Goal: Task Accomplishment & Management: Use online tool/utility

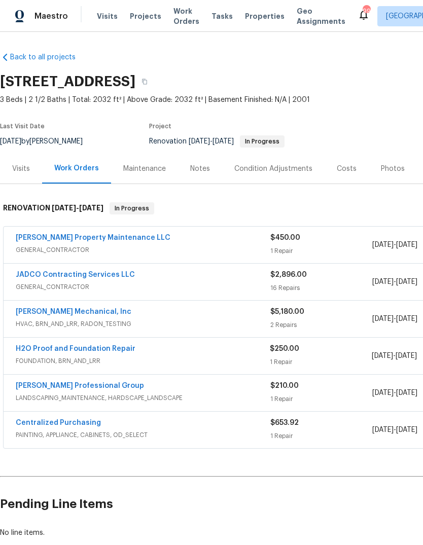
click at [45, 272] on link "JADCO Contracting Services LLC" at bounding box center [75, 274] width 119 height 7
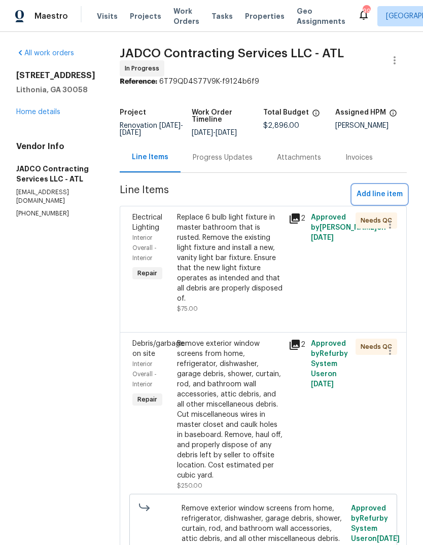
click at [387, 201] on span "Add line item" at bounding box center [380, 194] width 46 height 13
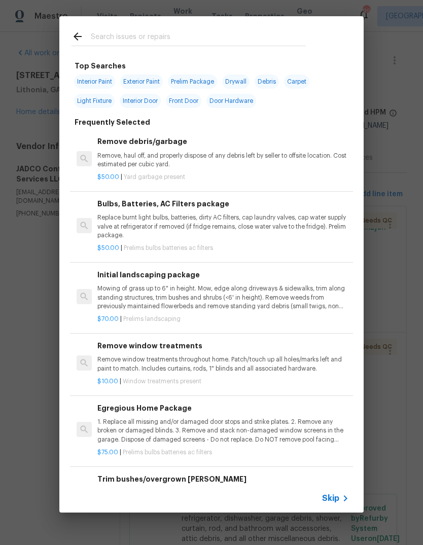
click at [256, 41] on input "text" at bounding box center [198, 37] width 215 height 15
type input "Applia"
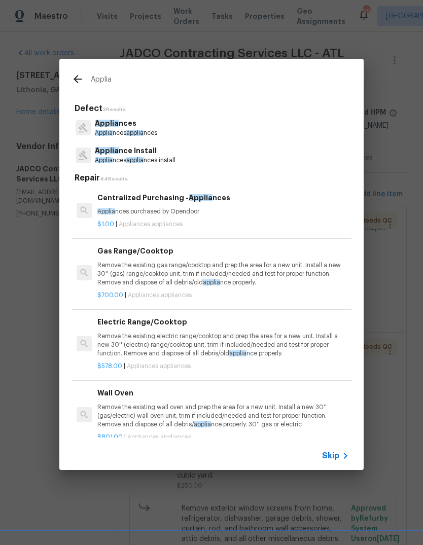
click at [175, 159] on p "Applia nces applia nces install" at bounding box center [135, 160] width 81 height 9
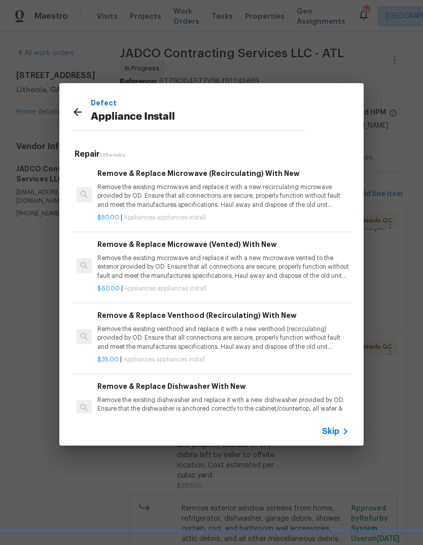
click at [193, 198] on p "Remove the existing microwave and replace it with a new recirculating microwave…" at bounding box center [223, 196] width 252 height 26
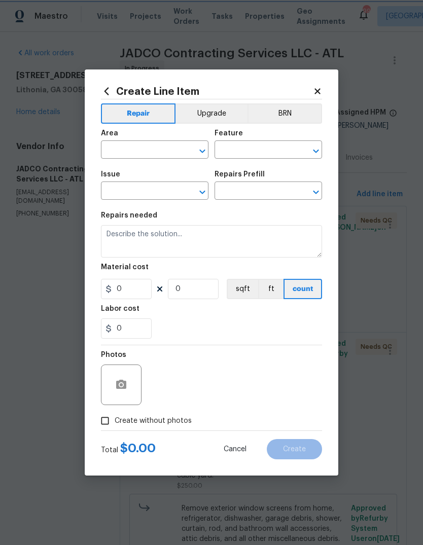
type input "Appliances"
type input "Appliance Install"
type input "Remove & Replace Microwave (Recirculating) With New $50.00"
type textarea "Remove the existing microwave and replace it with a new recirculating microwave…"
type input "50"
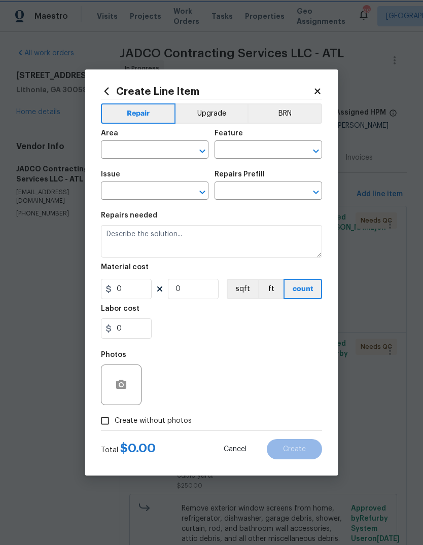
type input "1"
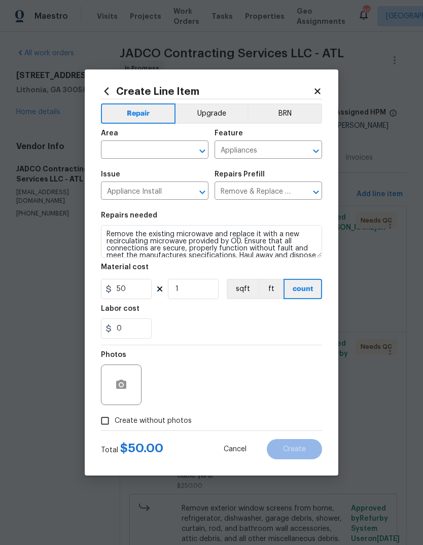
click at [166, 156] on input "text" at bounding box center [140, 151] width 79 height 16
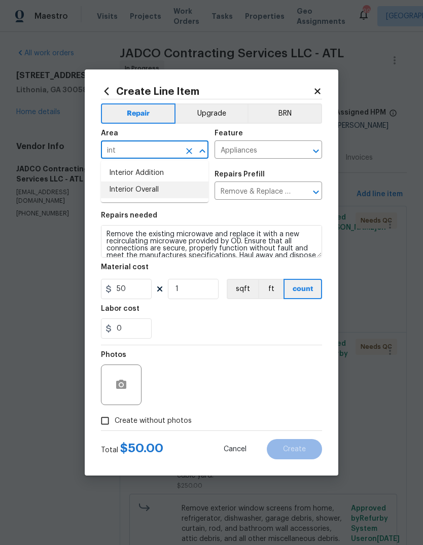
click at [155, 185] on li "Interior Overall" at bounding box center [155, 190] width 108 height 17
type input "Interior Overall"
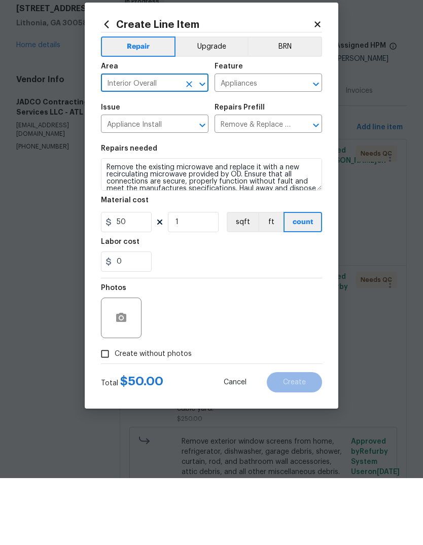
click at [216, 104] on button "Upgrade" at bounding box center [212, 114] width 73 height 20
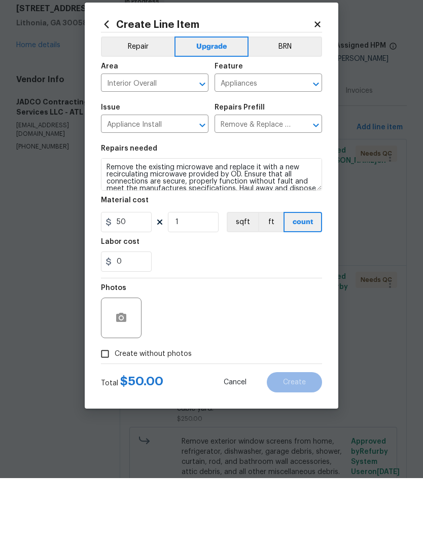
scroll to position [38, 0]
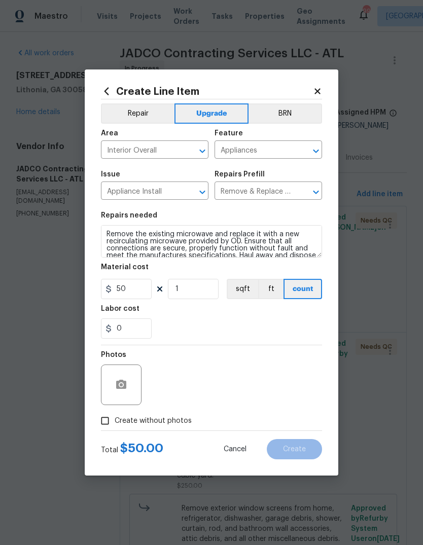
click at [105, 424] on input "Create without photos" at bounding box center [104, 421] width 19 height 19
checkbox input "true"
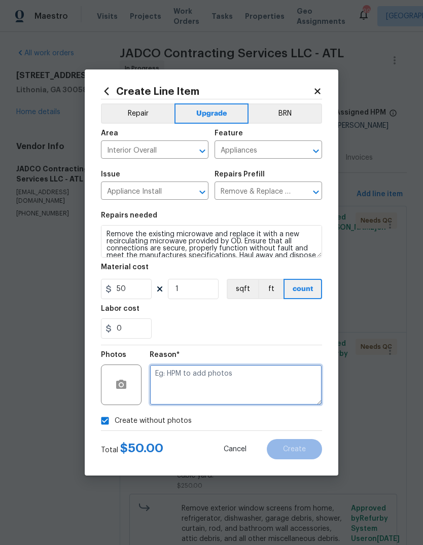
click at [283, 378] on textarea at bounding box center [236, 385] width 173 height 41
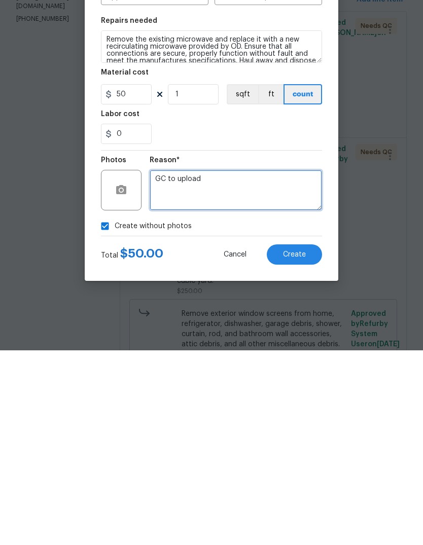
type textarea "GC to upload"
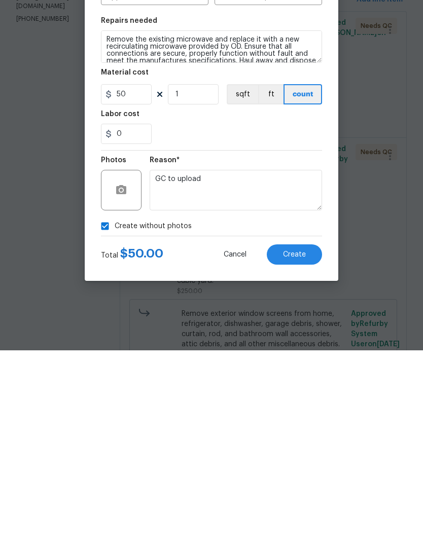
click at [311, 439] on button "Create" at bounding box center [294, 449] width 55 height 20
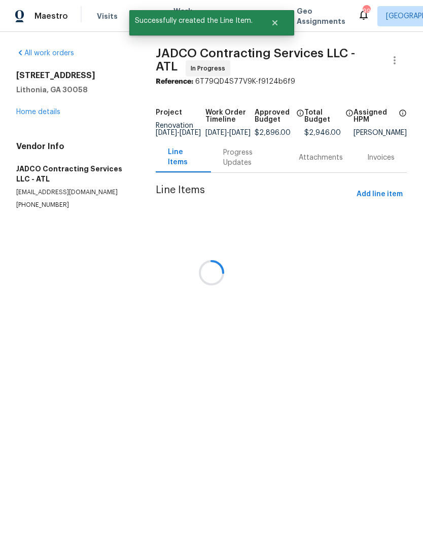
scroll to position [0, 0]
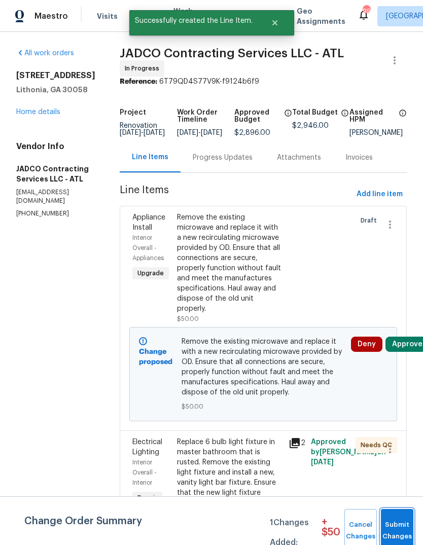
click at [402, 522] on span "Submit Changes" at bounding box center [397, 531] width 22 height 23
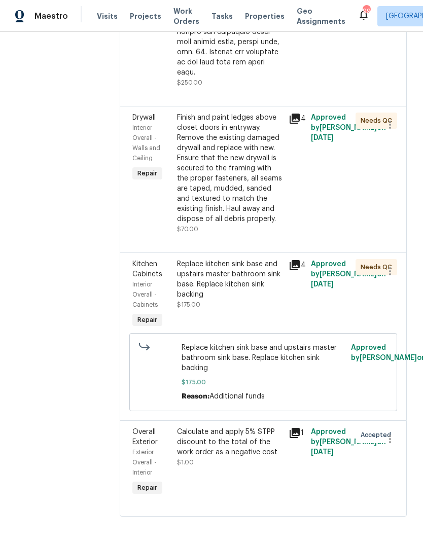
scroll to position [2847, 0]
click at [255, 458] on div "Calculate and apply 5% STPP discount to the total of the work order as a negati…" at bounding box center [230, 442] width 106 height 30
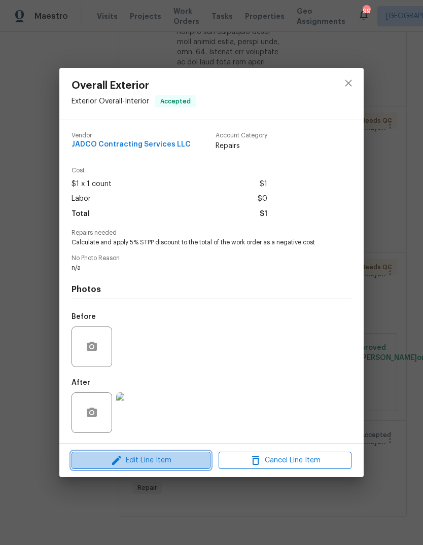
click at [109, 462] on span "Edit Line Item" at bounding box center [141, 461] width 133 height 13
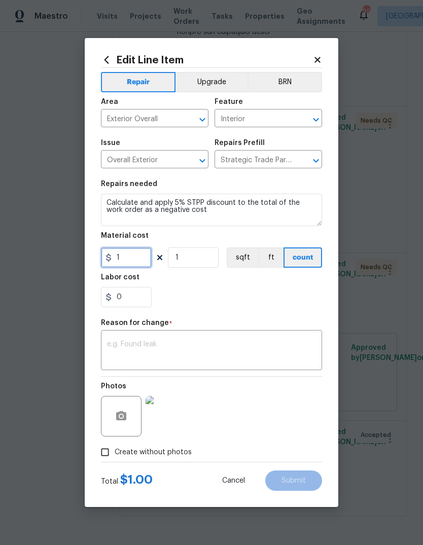
click at [118, 258] on input "1" at bounding box center [126, 258] width 51 height 20
click at [128, 261] on input "-1" at bounding box center [126, 258] width 51 height 20
type input "-147.3"
click at [306, 330] on div "Reason for change *" at bounding box center [211, 326] width 221 height 13
click at [289, 352] on textarea at bounding box center [211, 351] width 209 height 21
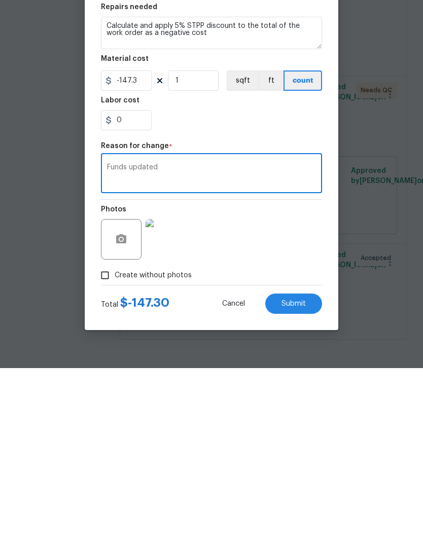
type textarea "Funds updated"
click at [310, 471] on button "Submit" at bounding box center [293, 481] width 57 height 20
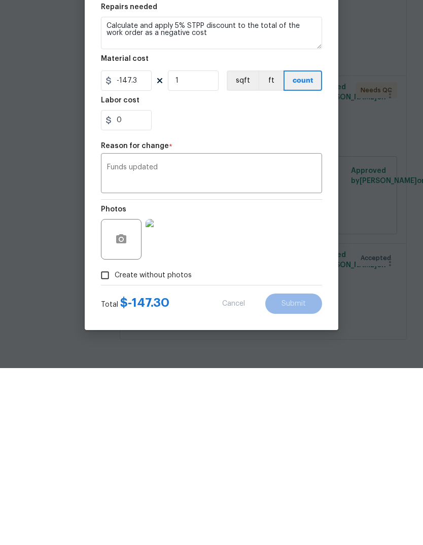
scroll to position [38, 0]
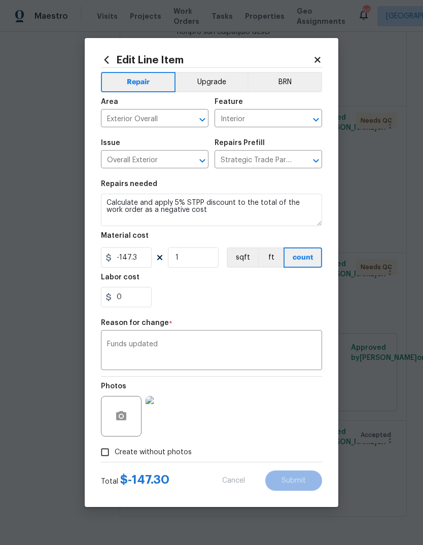
type input "1"
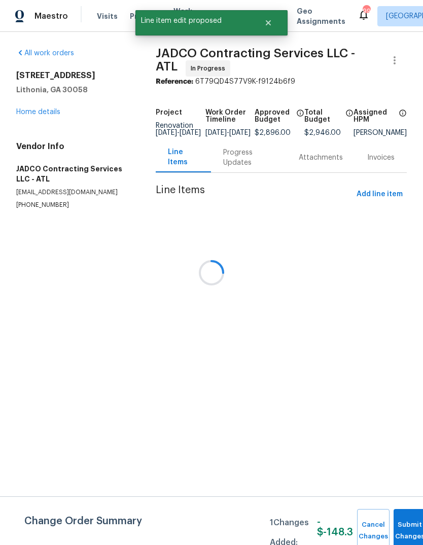
scroll to position [0, 0]
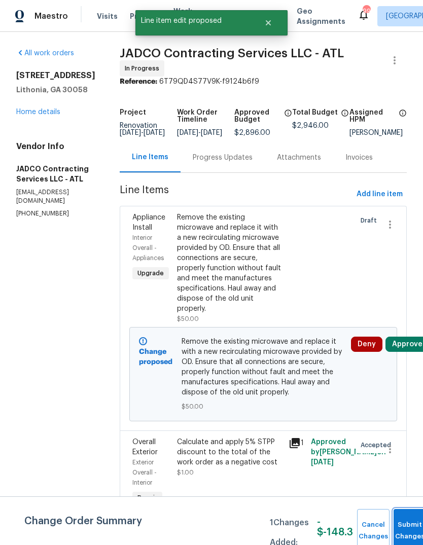
click at [407, 523] on button "Submit Changes" at bounding box center [410, 531] width 32 height 44
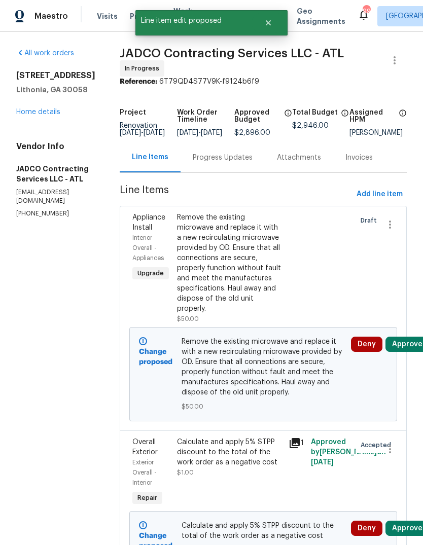
click at [26, 116] on link "Home details" at bounding box center [38, 112] width 44 height 7
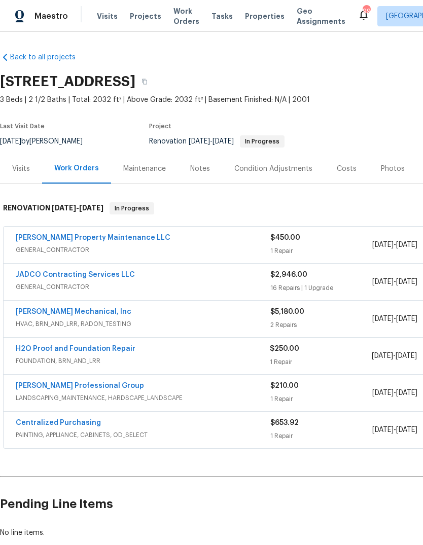
click at [41, 351] on link "H2O Proof and Foundation Repair" at bounding box center [76, 349] width 120 height 7
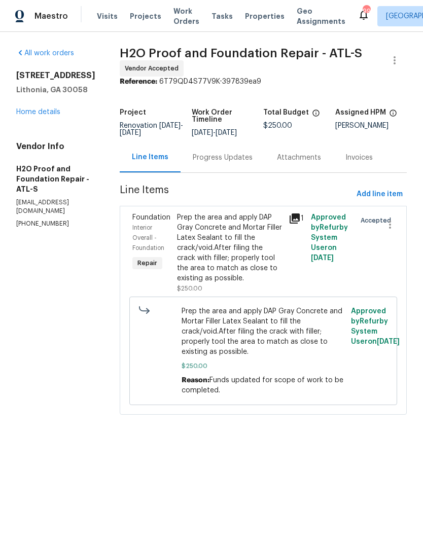
click at [290, 221] on icon at bounding box center [295, 219] width 10 height 10
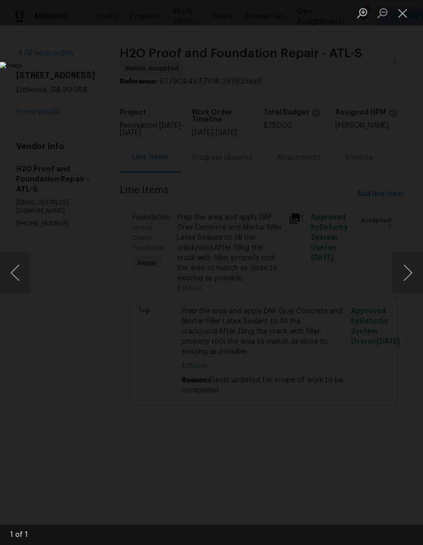
click at [70, 354] on img "Lightbox" at bounding box center [163, 273] width 327 height 422
